Goal: Use online tool/utility: Use online tool/utility

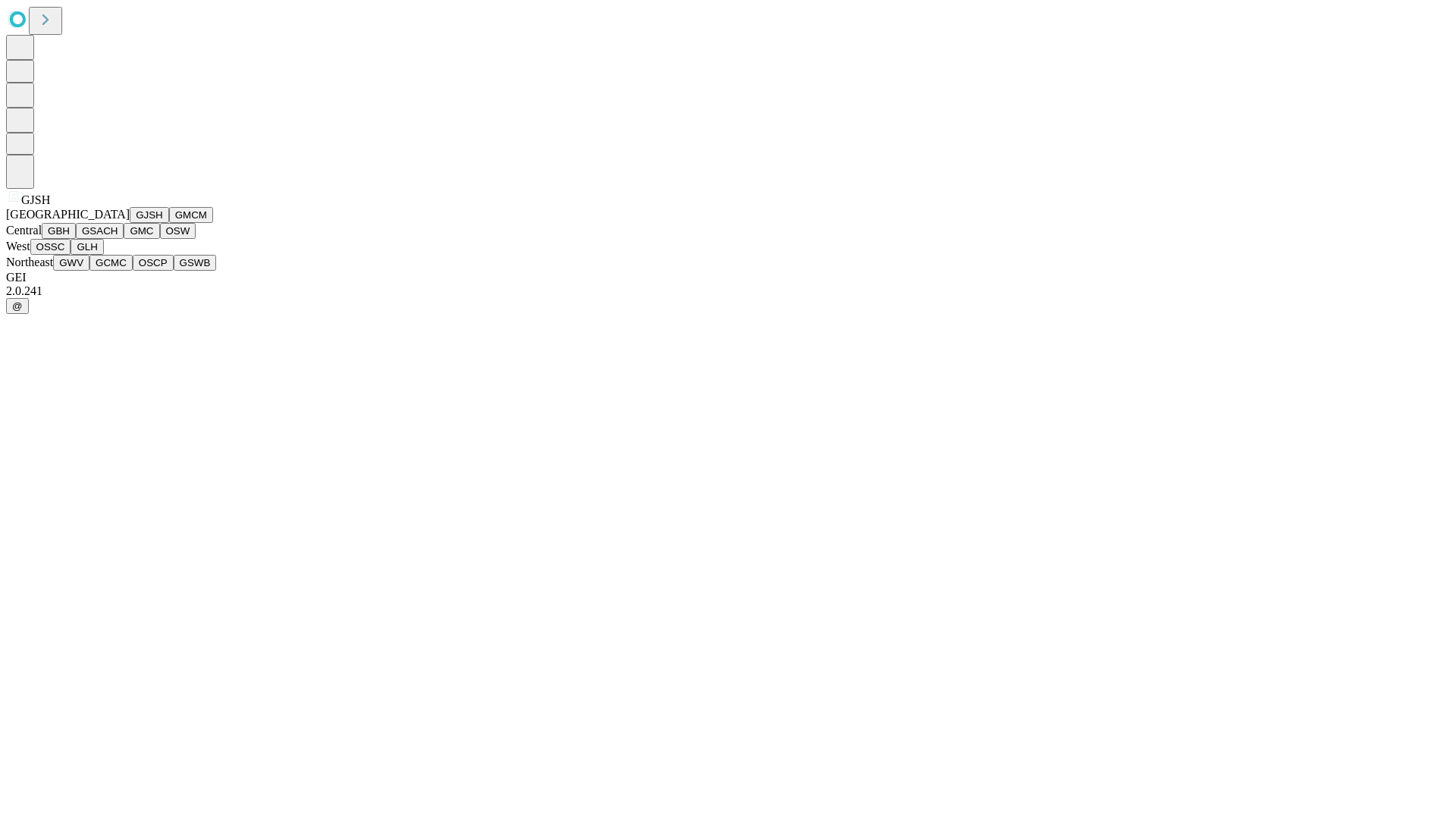
click at [130, 223] on button "GJSH" at bounding box center [149, 215] width 40 height 16
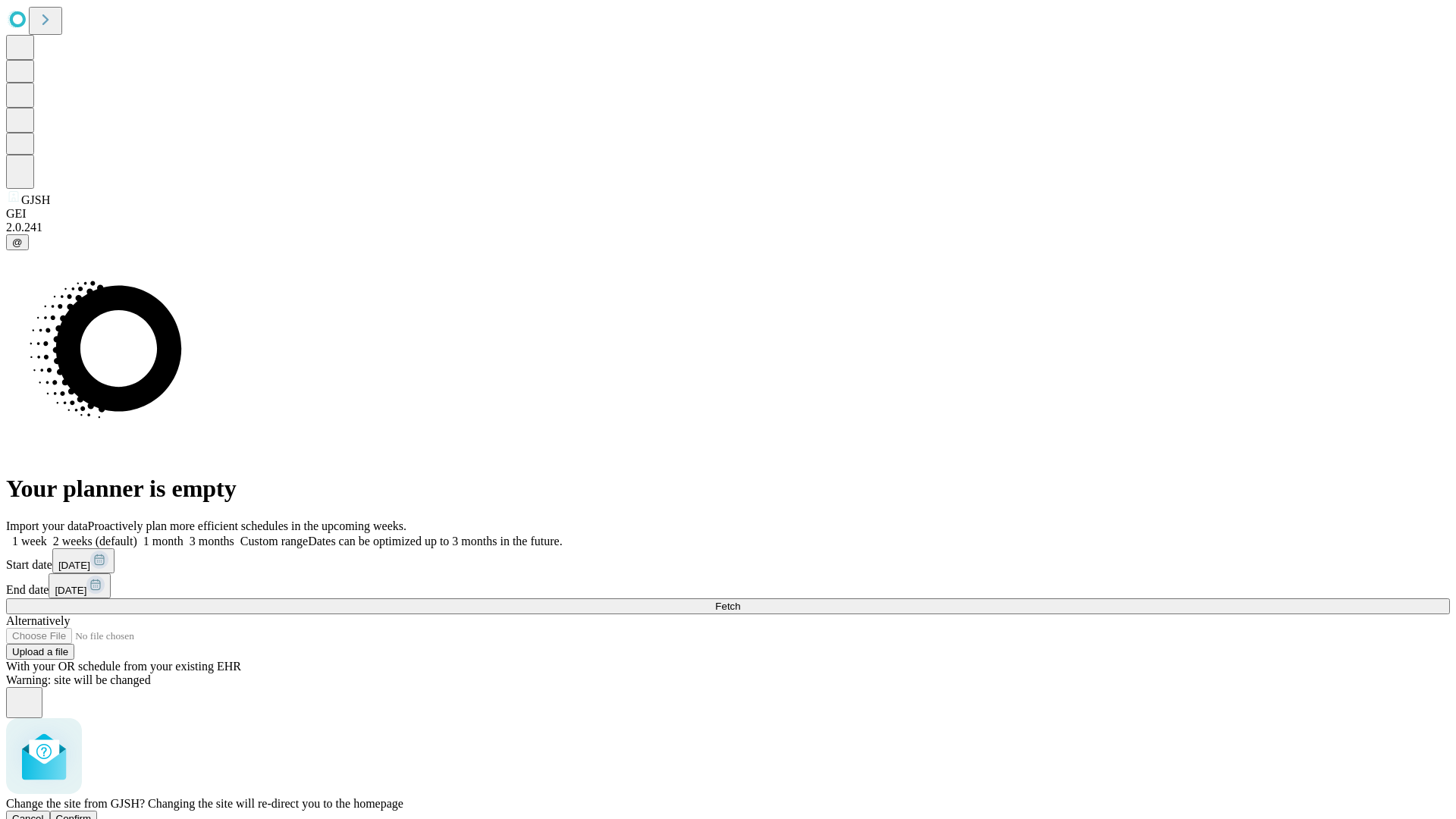
click at [92, 813] on span "Confirm" at bounding box center [74, 818] width 36 height 12
click at [47, 534] on label "1 week" at bounding box center [26, 541] width 41 height 13
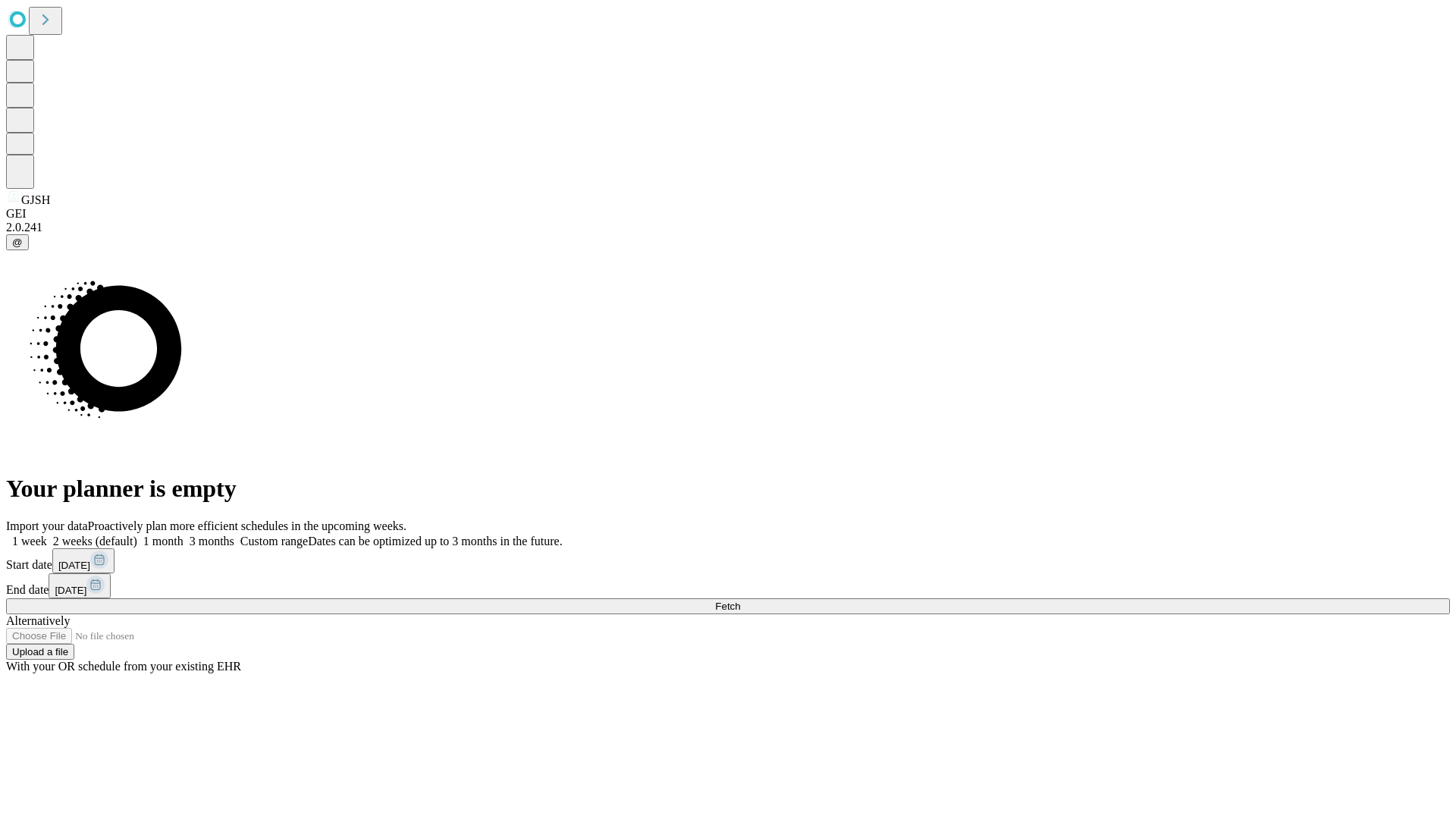
click at [740, 600] on span "Fetch" at bounding box center [728, 606] width 25 height 12
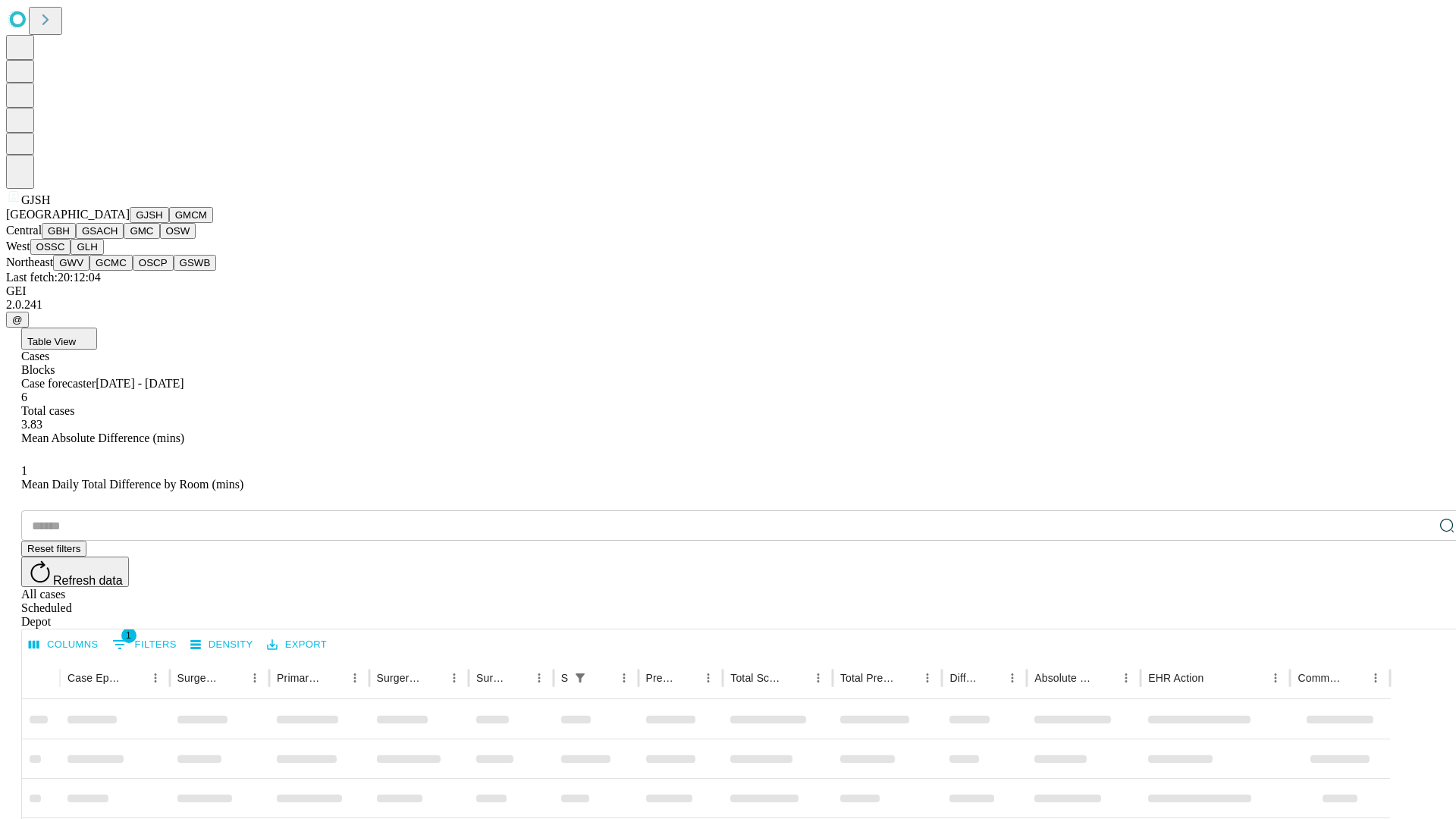
click at [169, 223] on button "GMCM" at bounding box center [191, 215] width 44 height 16
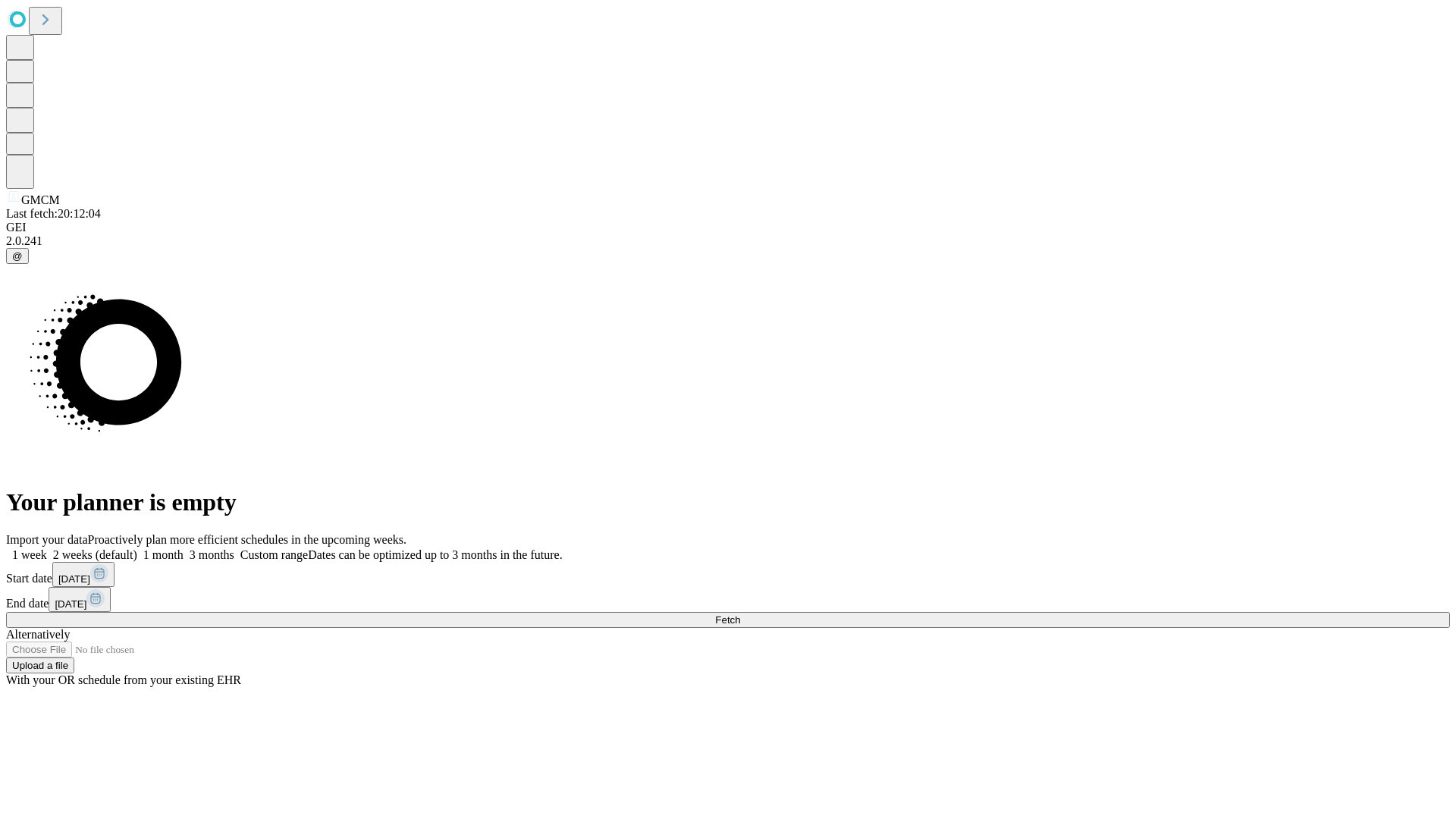
click at [47, 548] on label "1 week" at bounding box center [26, 555] width 41 height 13
click at [740, 614] on span "Fetch" at bounding box center [728, 620] width 25 height 12
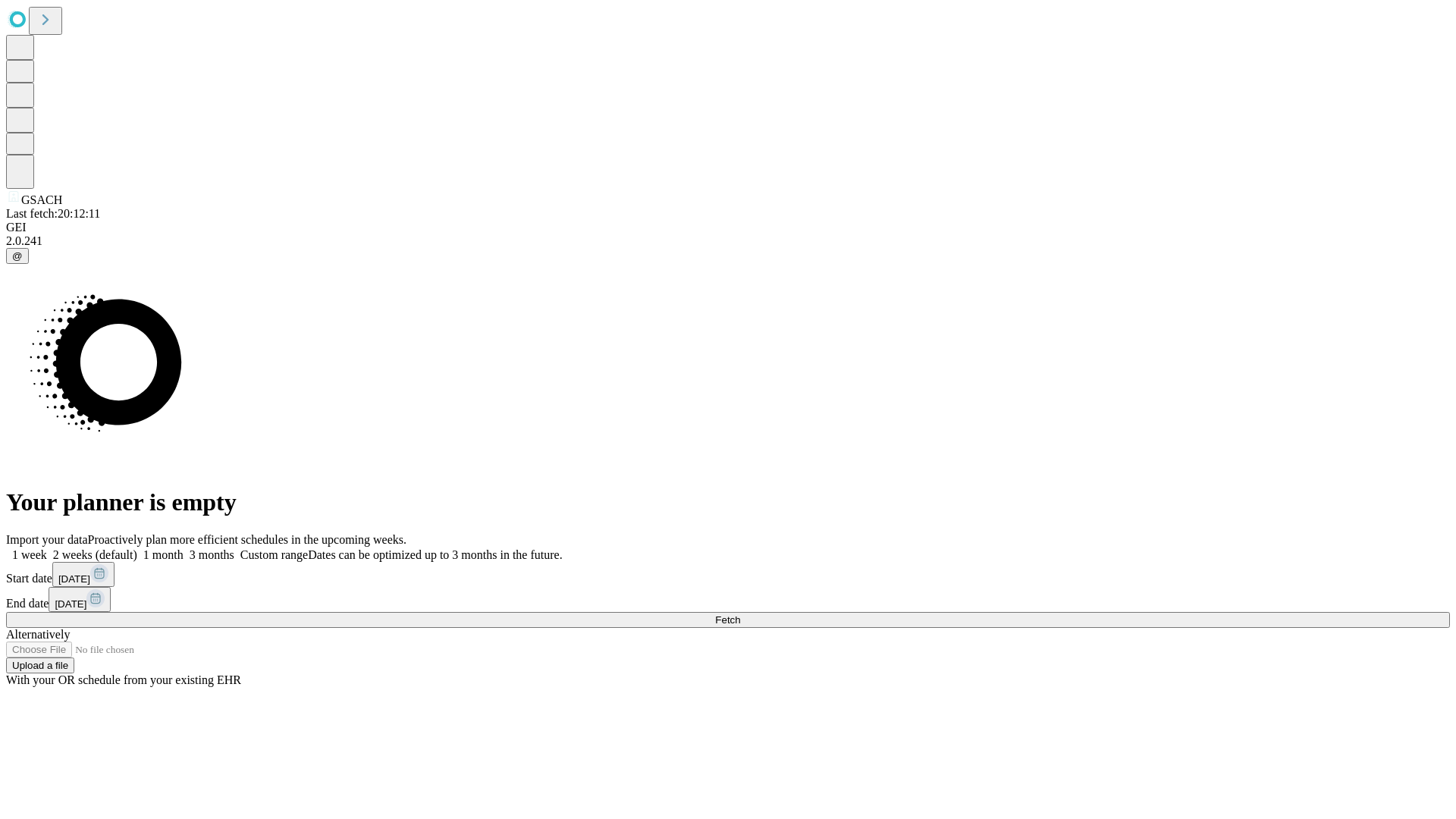
click at [740, 614] on span "Fetch" at bounding box center [728, 620] width 25 height 12
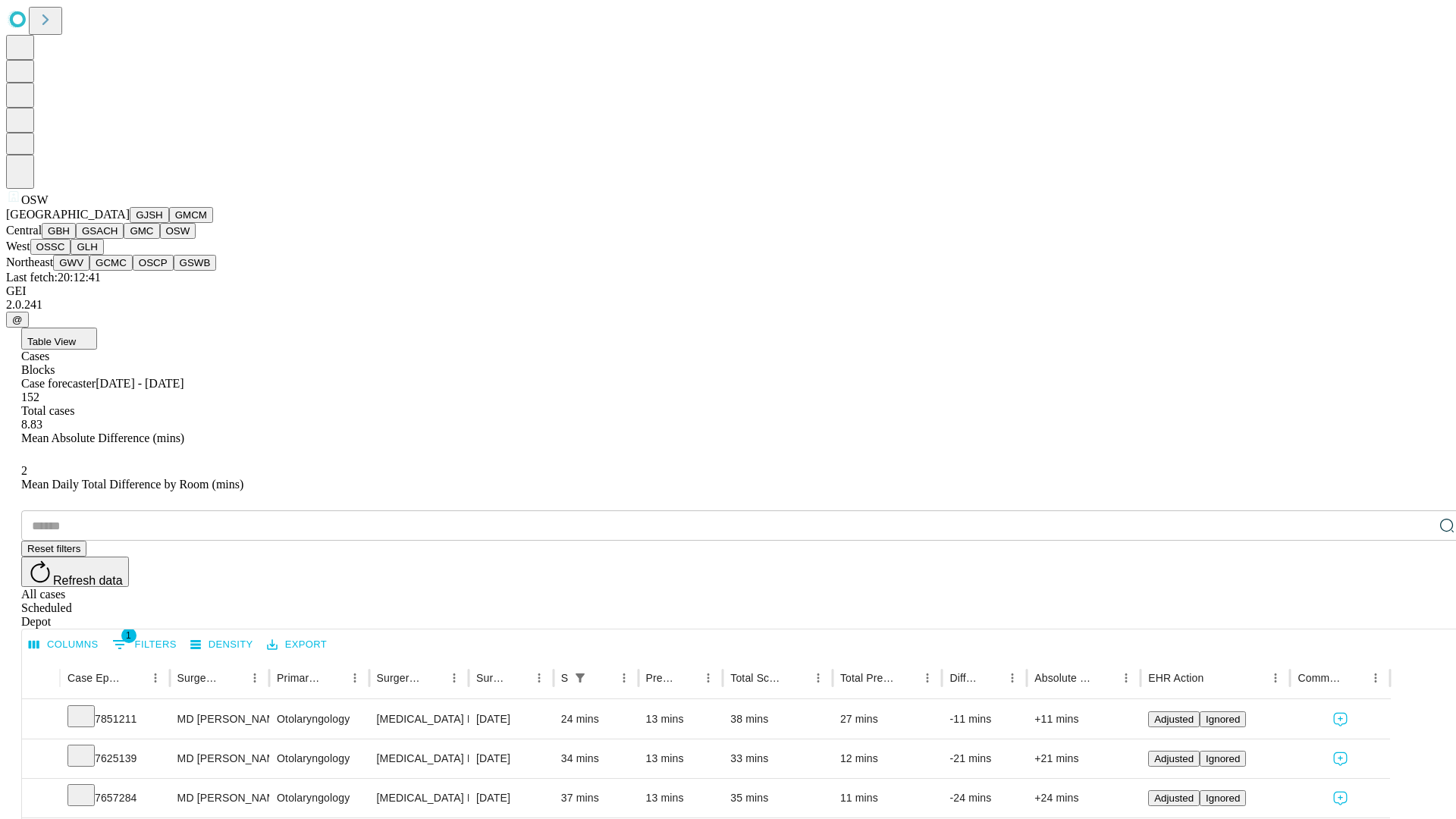
click at [71, 254] on button "OSSC" at bounding box center [50, 247] width 41 height 16
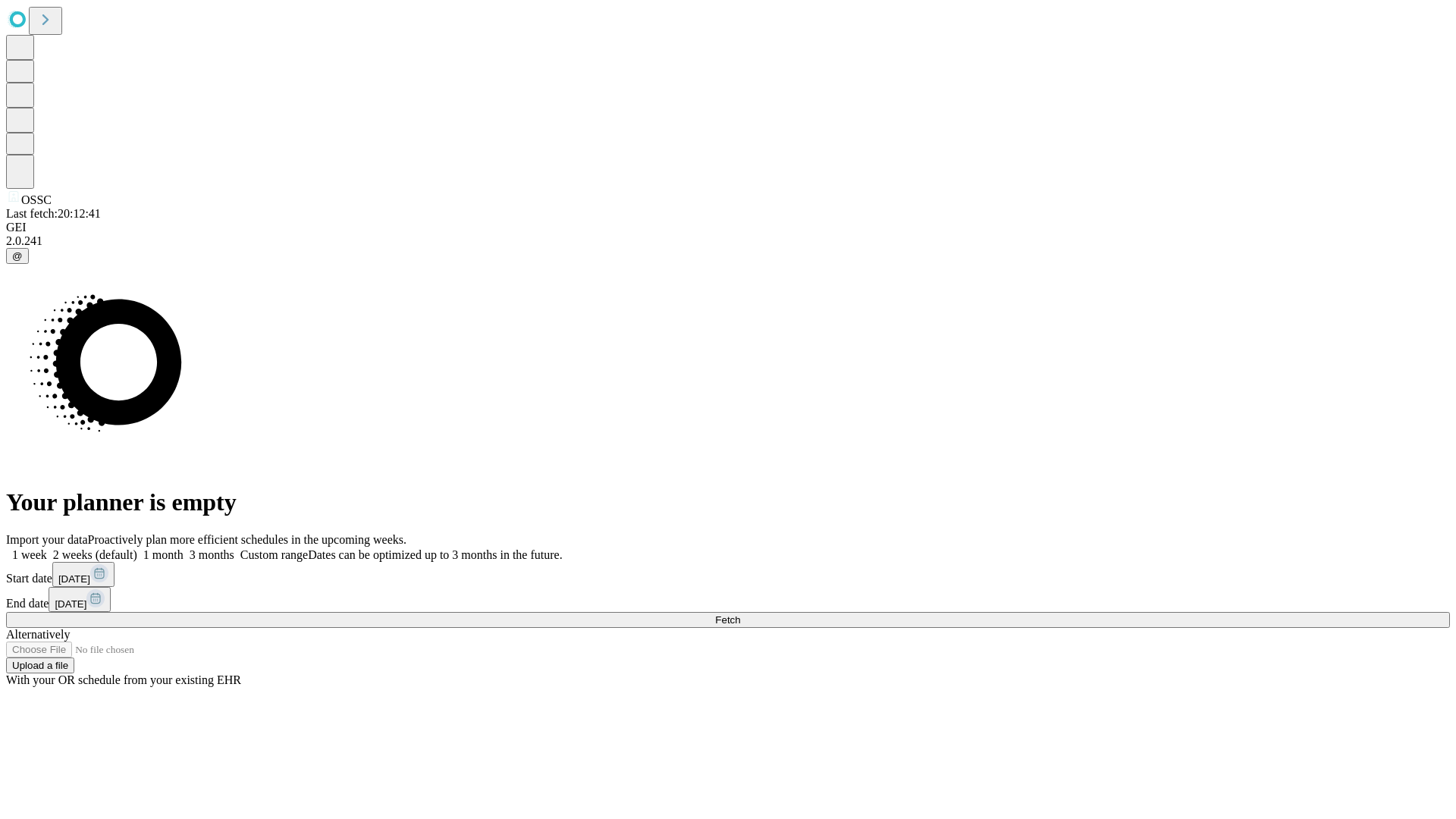
click at [47, 548] on label "1 week" at bounding box center [26, 555] width 41 height 13
click at [740, 614] on span "Fetch" at bounding box center [728, 620] width 25 height 12
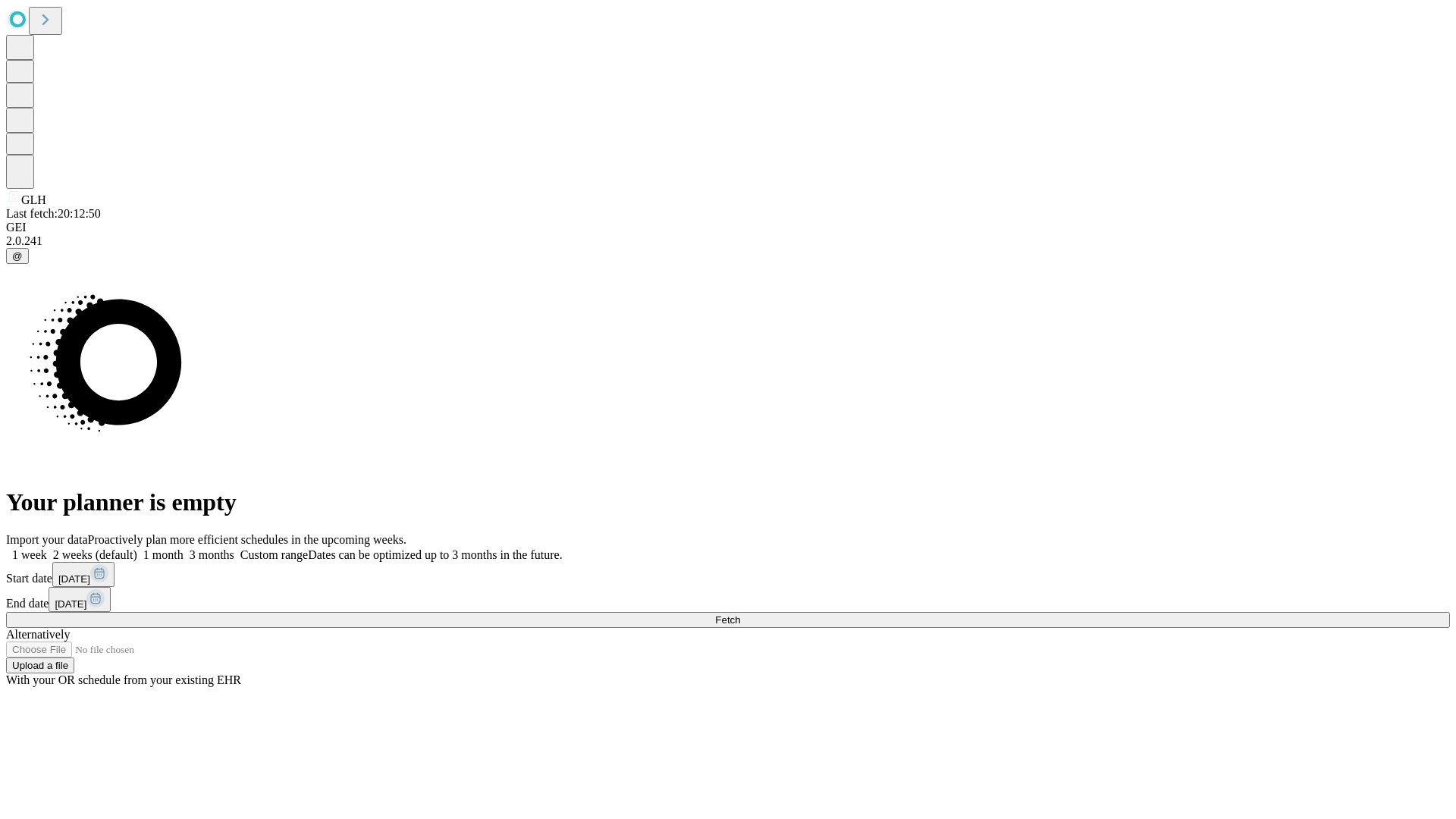
click at [47, 548] on label "1 week" at bounding box center [26, 555] width 41 height 13
click at [740, 614] on span "Fetch" at bounding box center [728, 620] width 25 height 12
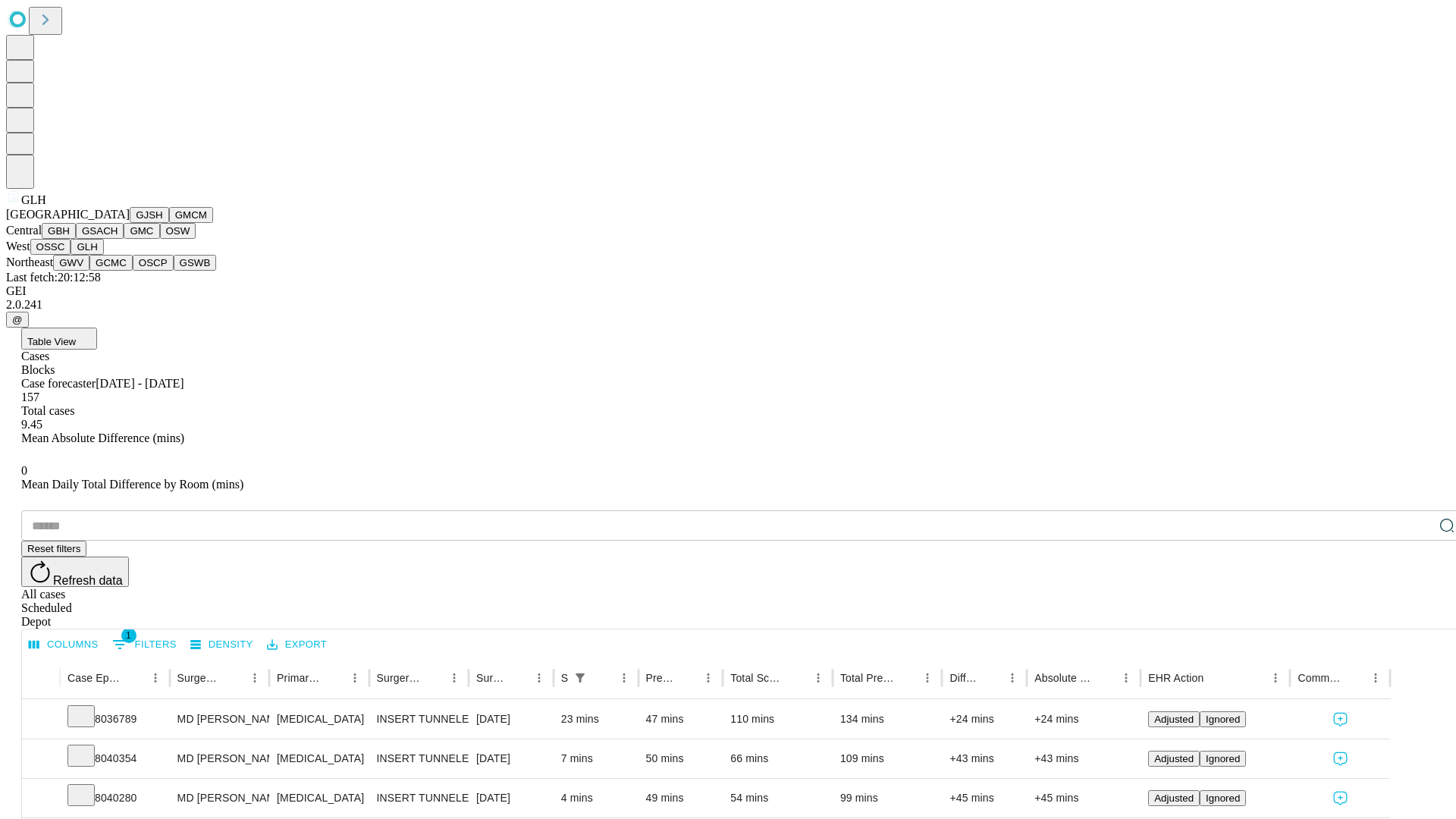
click at [89, 271] on button "GWV" at bounding box center [71, 262] width 36 height 16
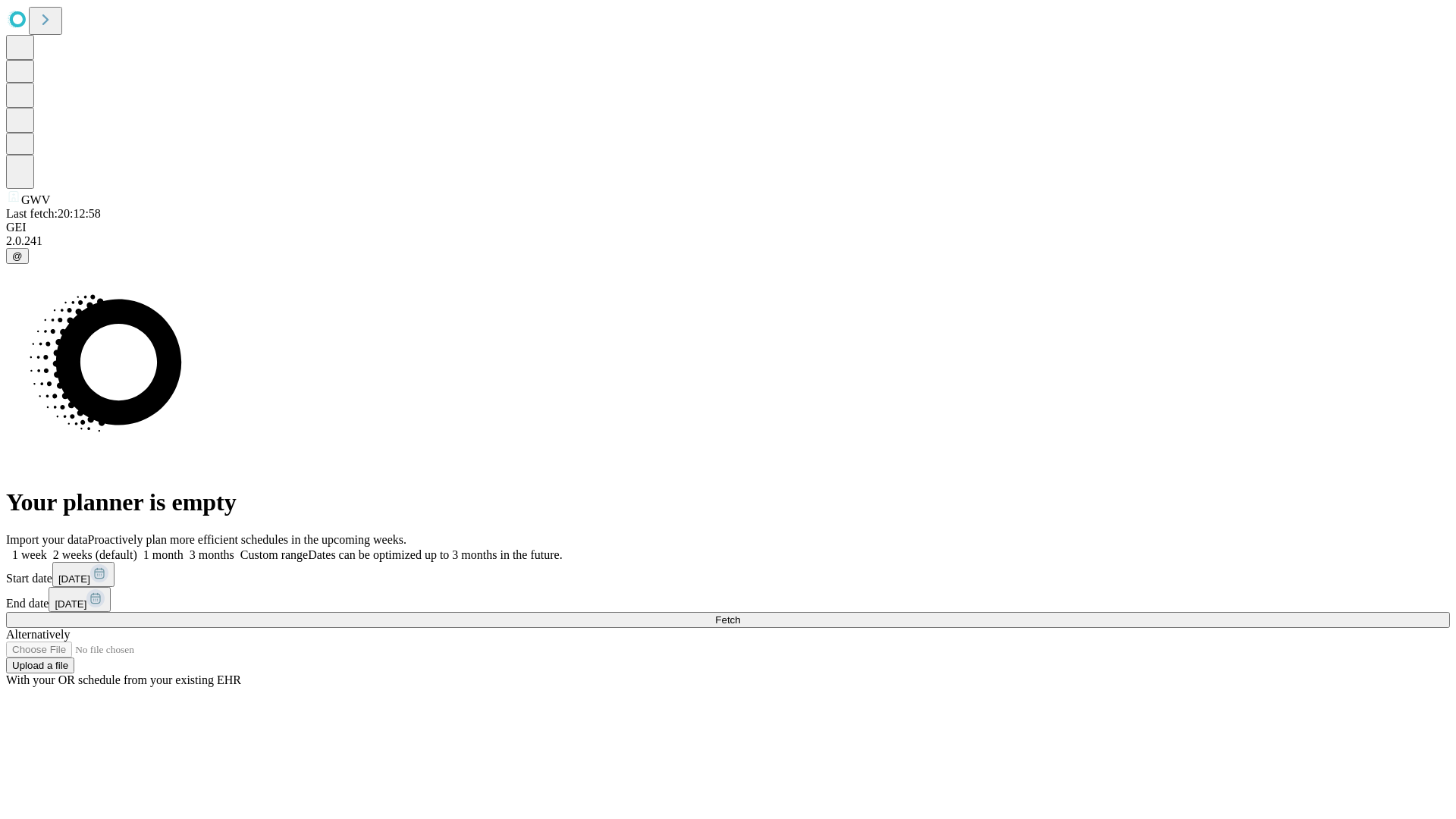
click at [47, 548] on label "1 week" at bounding box center [26, 555] width 41 height 13
click at [740, 614] on span "Fetch" at bounding box center [728, 620] width 25 height 12
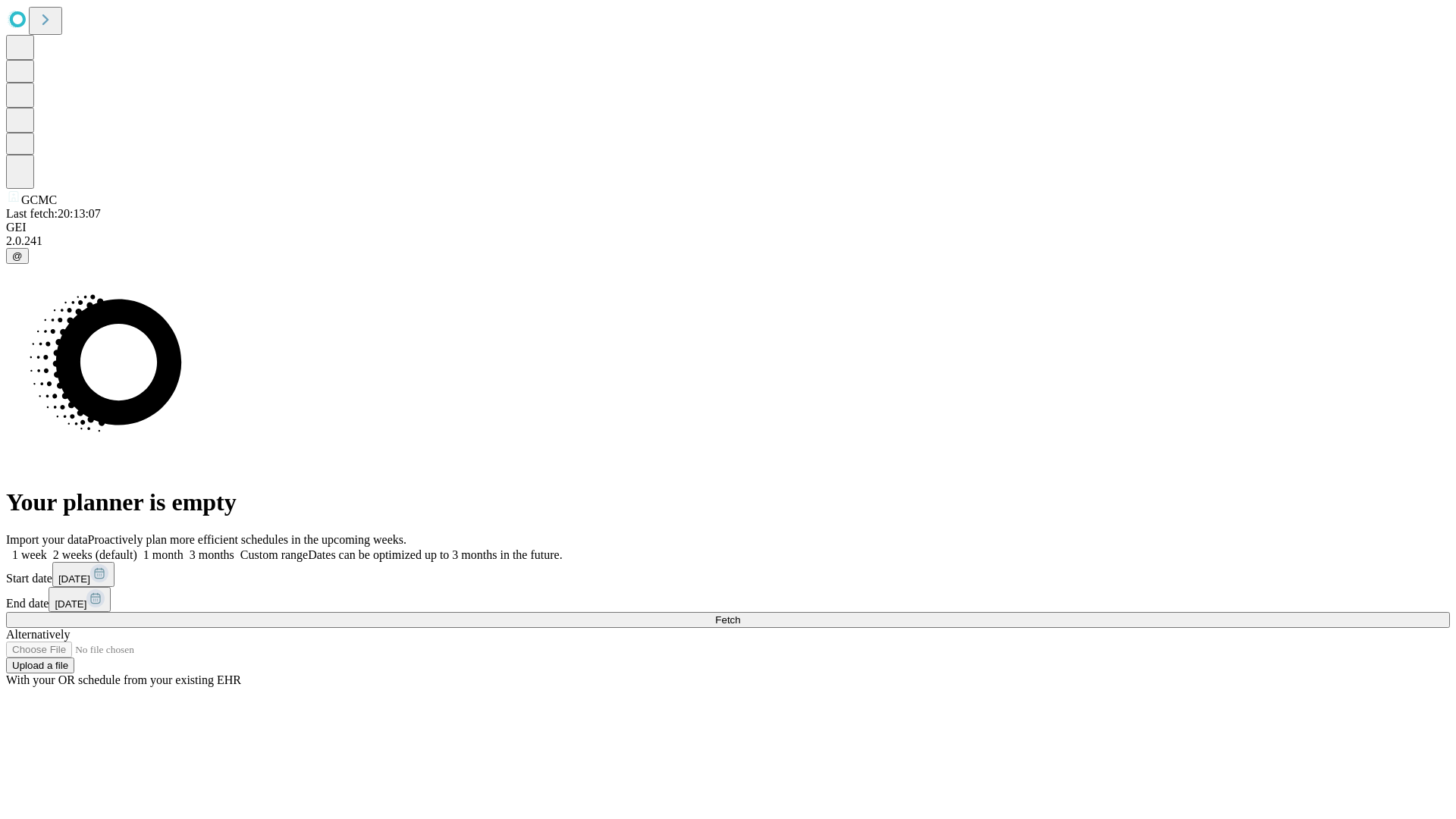
click at [47, 548] on label "1 week" at bounding box center [26, 555] width 41 height 13
click at [740, 614] on span "Fetch" at bounding box center [728, 620] width 25 height 12
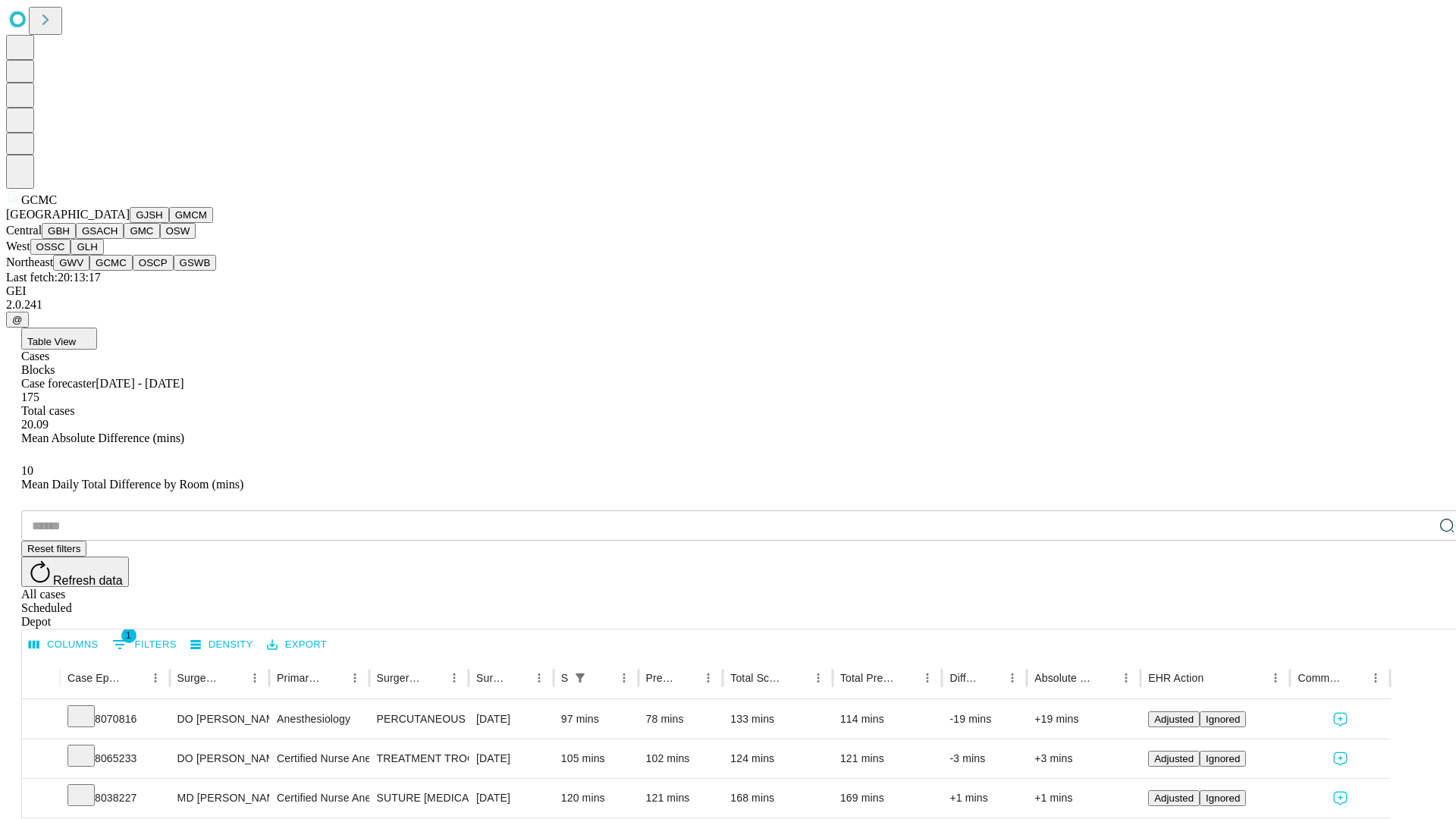
click at [133, 271] on button "OSCP" at bounding box center [153, 262] width 41 height 16
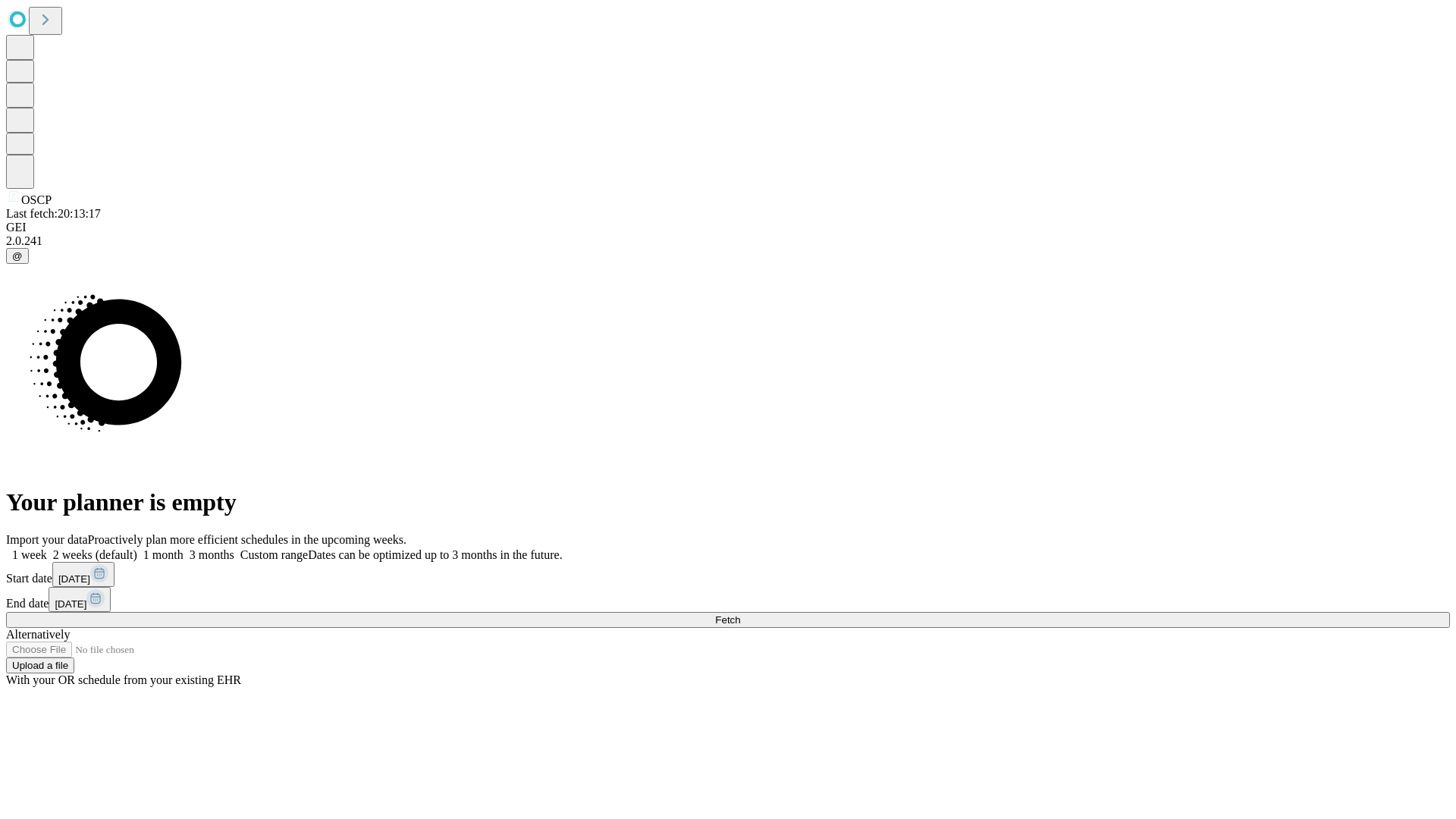
click at [47, 548] on label "1 week" at bounding box center [26, 555] width 41 height 13
click at [740, 614] on span "Fetch" at bounding box center [728, 620] width 25 height 12
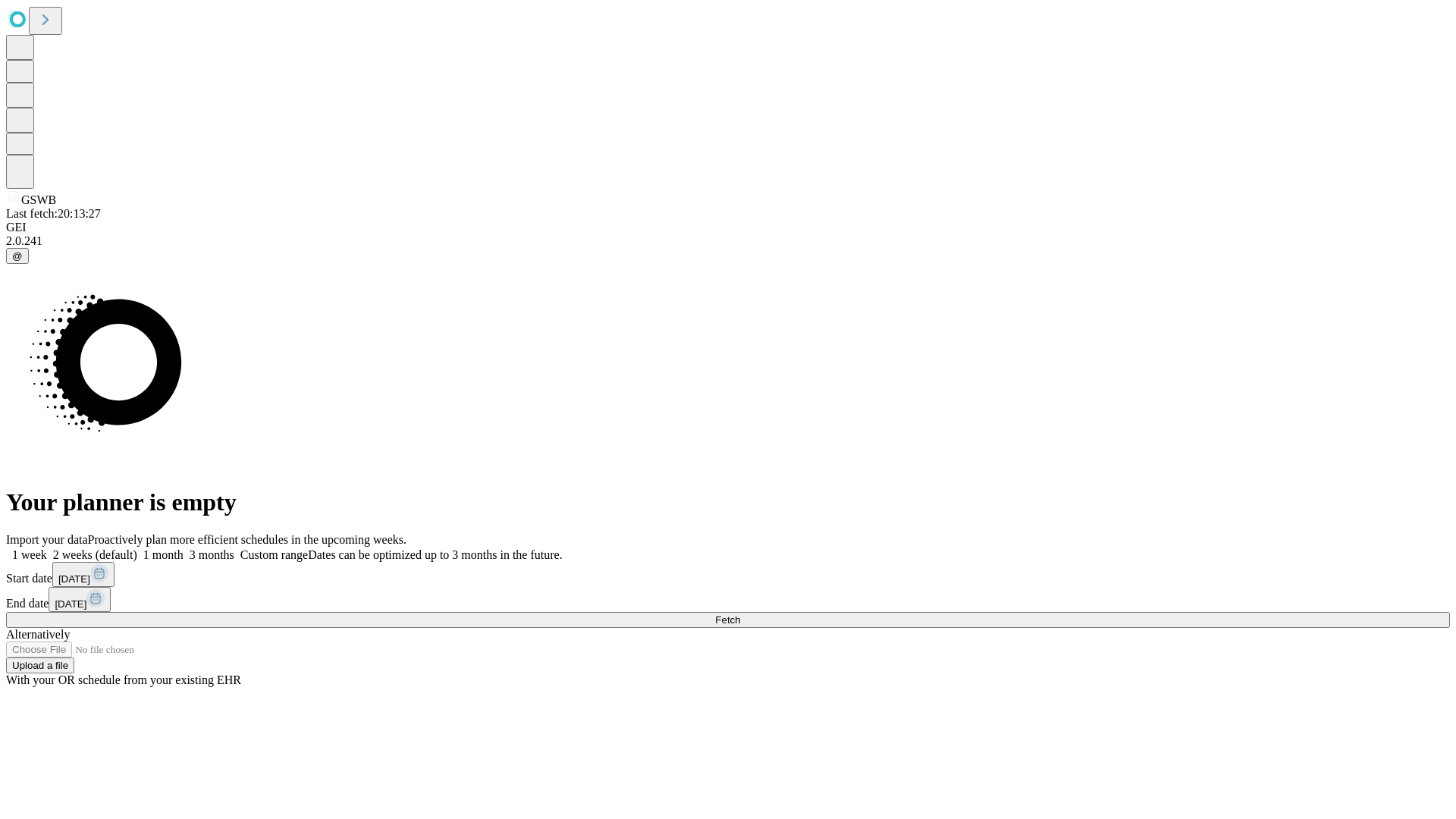
click at [47, 548] on label "1 week" at bounding box center [26, 555] width 41 height 13
click at [740, 614] on span "Fetch" at bounding box center [728, 620] width 25 height 12
